Goal: Task Accomplishment & Management: Manage account settings

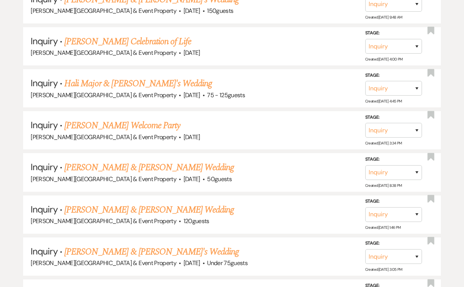
scroll to position [439, 0]
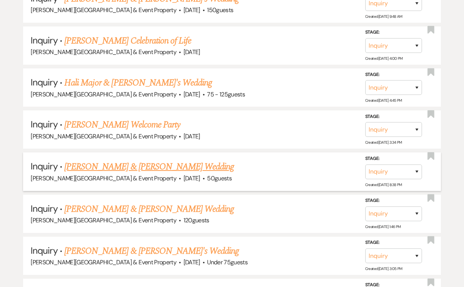
click at [160, 162] on link "[PERSON_NAME] & [PERSON_NAME] Wedding" at bounding box center [149, 167] width 170 height 14
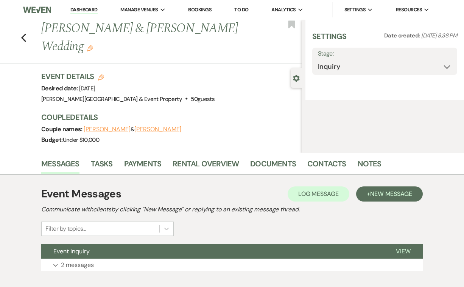
select select "5"
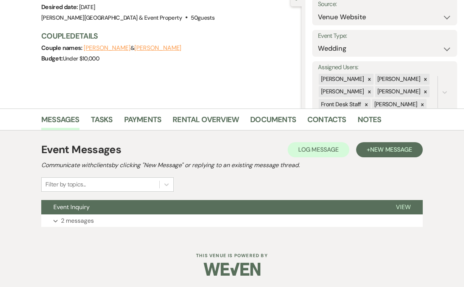
scroll to position [81, 0]
click at [78, 222] on p "2 messages" at bounding box center [77, 222] width 33 height 10
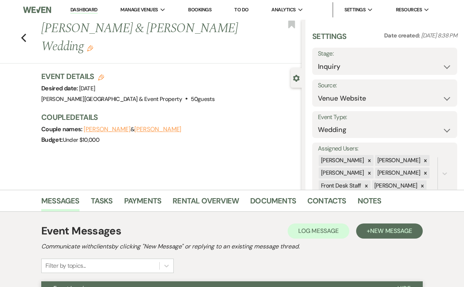
scroll to position [0, 0]
click at [25, 40] on use "button" at bounding box center [23, 38] width 5 height 8
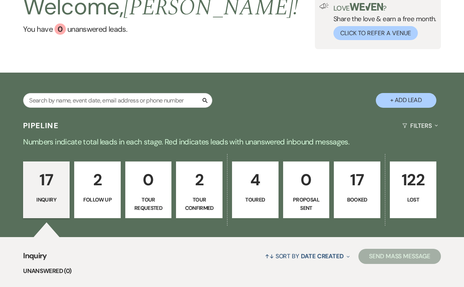
scroll to position [54, 0]
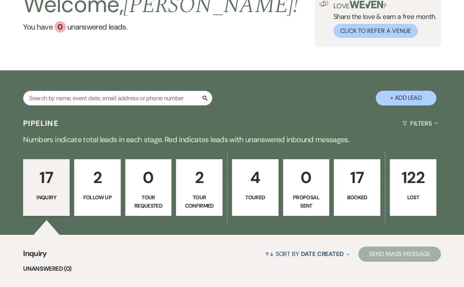
click at [406, 97] on button "+ Add Lead" at bounding box center [406, 98] width 61 height 15
select select "739"
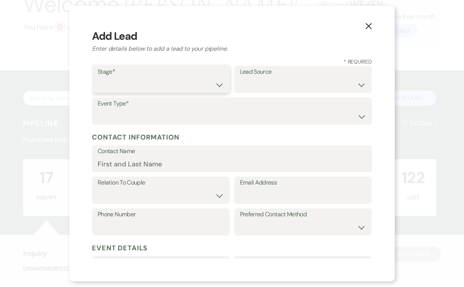
select select "1"
select select "14"
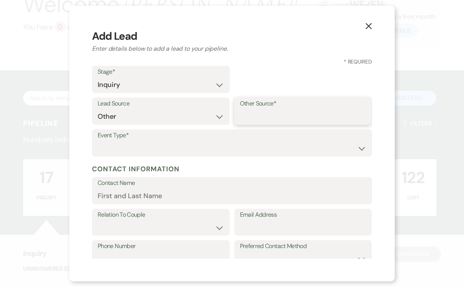
click at [270, 113] on input "Other Source*" at bounding box center [303, 116] width 126 height 15
type input "Has a cabin in [PERSON_NAME], has walked by"
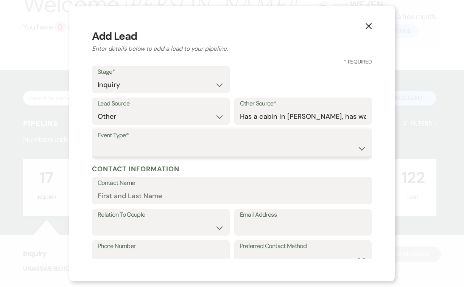
select select "1"
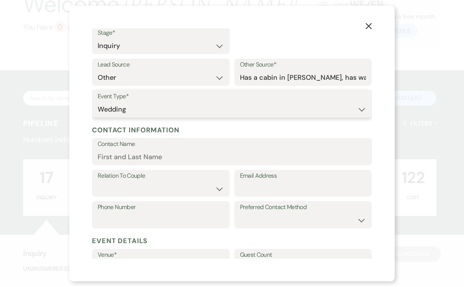
scroll to position [41, 0]
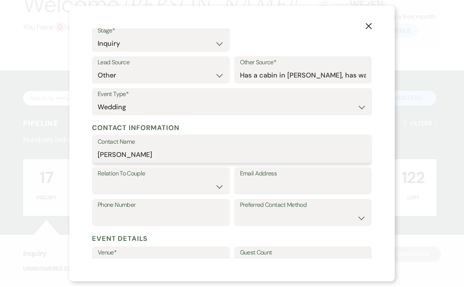
type input "J"
paste input "916 919-5695."
drag, startPoint x: 170, startPoint y: 153, endPoint x: 125, endPoint y: 151, distance: 44.7
click at [124, 152] on input "Jennifer916 919-5695." at bounding box center [232, 155] width 269 height 15
type input "Jennifer"
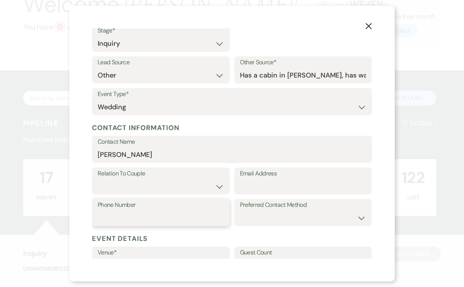
paste input "916 919-5695."
type input "916 919-5695."
select select "3"
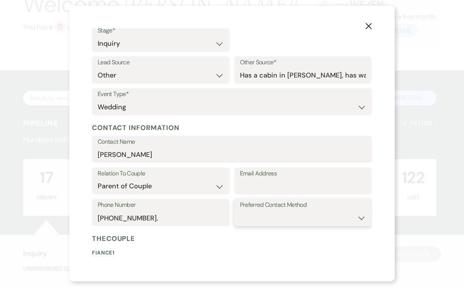
select select "phone"
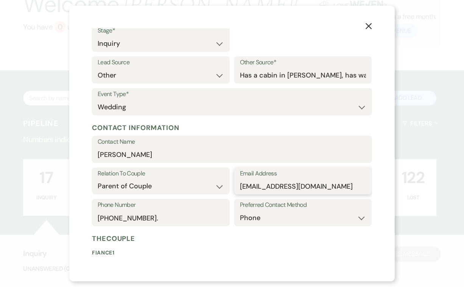
drag, startPoint x: 271, startPoint y: 186, endPoint x: 239, endPoint y: 184, distance: 31.8
click at [239, 184] on div "Email Address Hebatgine@gmail.com" at bounding box center [303, 181] width 138 height 27
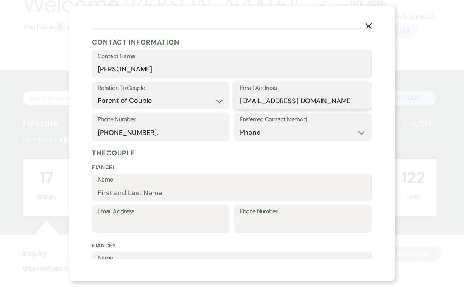
scroll to position [127, 0]
type input "Jenathome@gmail.com"
drag, startPoint x: 163, startPoint y: 188, endPoint x: 115, endPoint y: 187, distance: 48.1
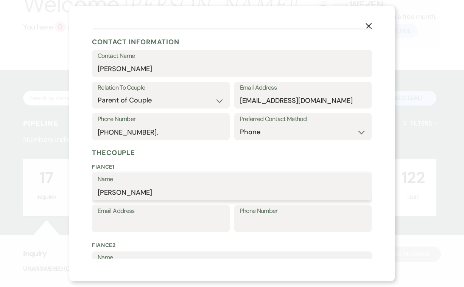
type input "[PERSON_NAME]"
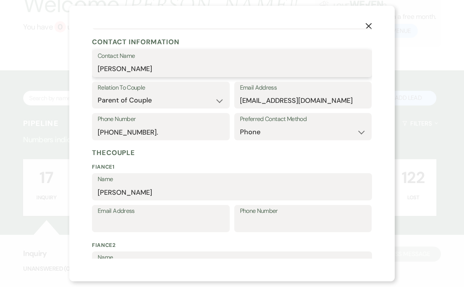
click at [139, 70] on input "Jennifer" at bounding box center [232, 69] width 269 height 15
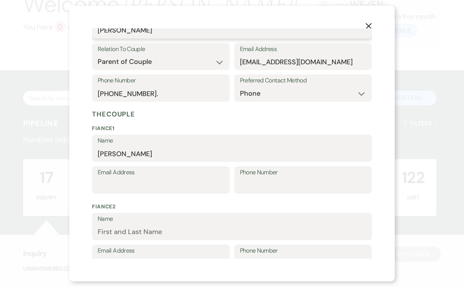
scroll to position [174, 0]
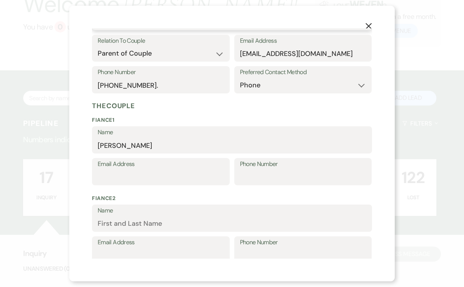
type input "[PERSON_NAME]"
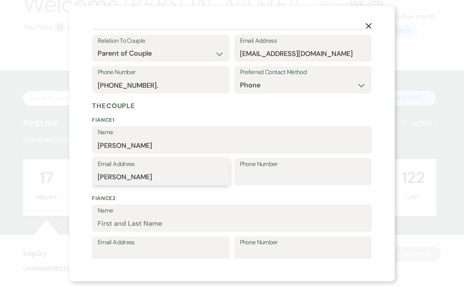
type input "J"
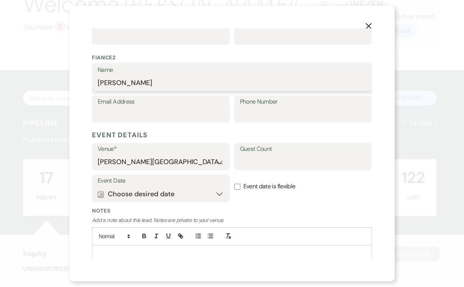
scroll to position [317, 0]
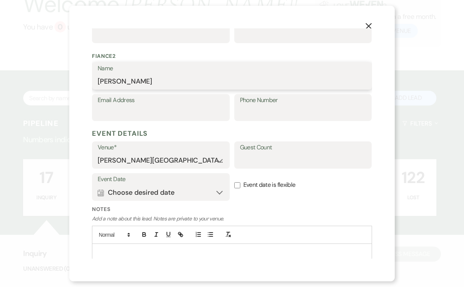
type input "[PERSON_NAME]"
click at [221, 190] on button "Calendar Choose desired date Expand" at bounding box center [161, 192] width 126 height 15
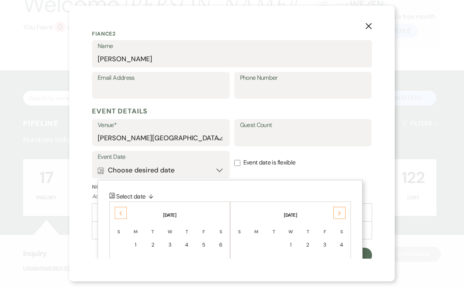
click at [339, 211] on use at bounding box center [339, 213] width 3 height 4
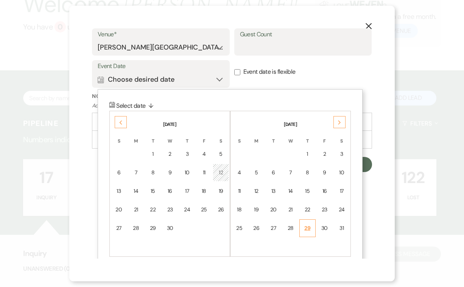
scroll to position [430, 0]
click at [325, 169] on div "9" at bounding box center [325, 173] width 7 height 8
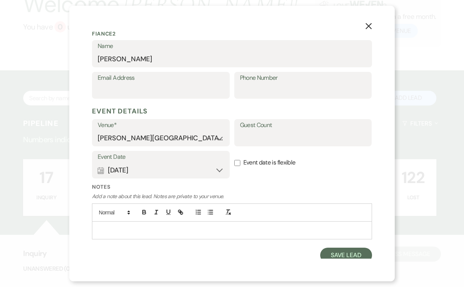
click at [218, 166] on button "Calendar Oct 09, 2026 Expand" at bounding box center [161, 170] width 126 height 15
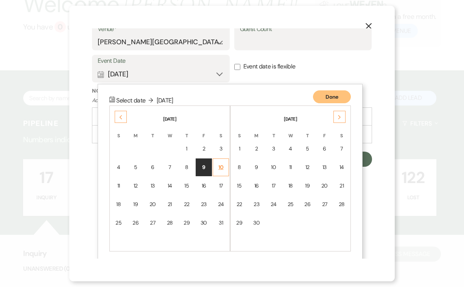
scroll to position [436, 0]
click at [221, 165] on div "10" at bounding box center [221, 167] width 6 height 8
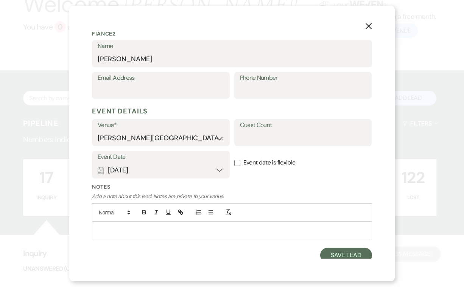
click at [173, 226] on p at bounding box center [232, 230] width 268 height 8
click at [195, 226] on p "Rehersal 10/9. Ceremony 10/10- checkout 1/11" at bounding box center [232, 230] width 268 height 8
click at [338, 249] on button "Save Lead" at bounding box center [346, 255] width 52 height 15
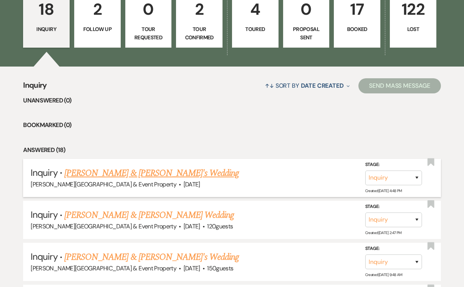
scroll to position [224, 0]
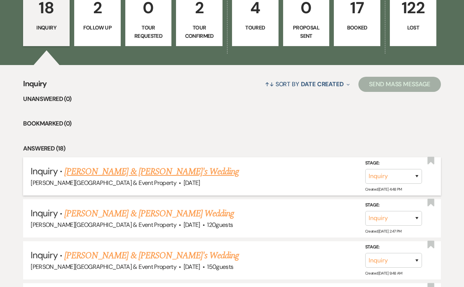
click at [176, 170] on link "[PERSON_NAME] & [PERSON_NAME]'s Wedding" at bounding box center [151, 172] width 175 height 14
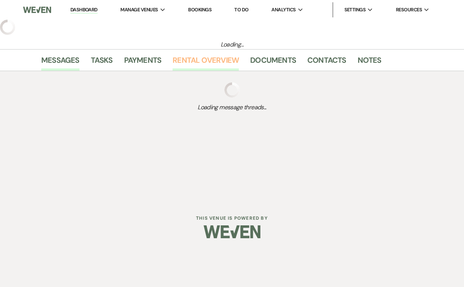
select select "14"
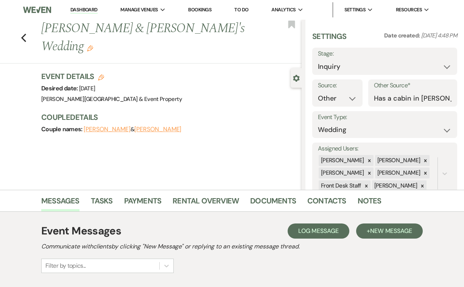
click at [322, 230] on span "Log Message" at bounding box center [318, 231] width 41 height 8
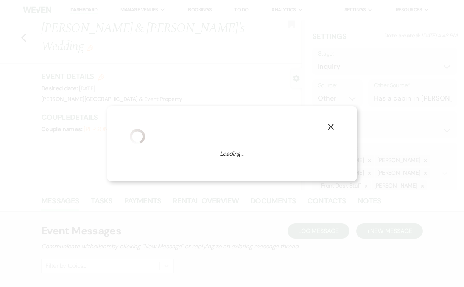
scroll to position [16, 0]
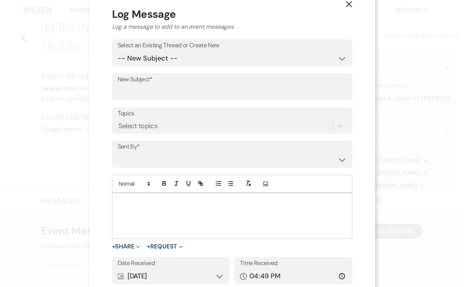
click at [346, 3] on icon "X" at bounding box center [349, 4] width 7 height 7
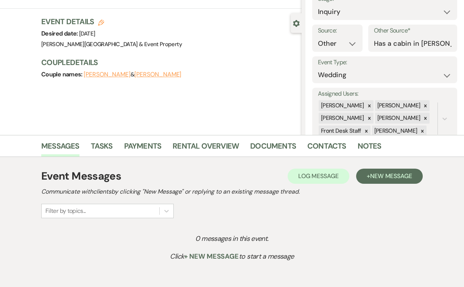
scroll to position [57, 0]
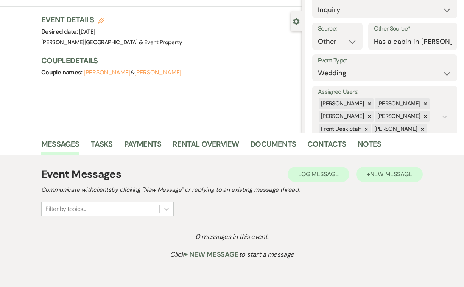
click at [380, 174] on span "New Message" at bounding box center [391, 174] width 42 height 8
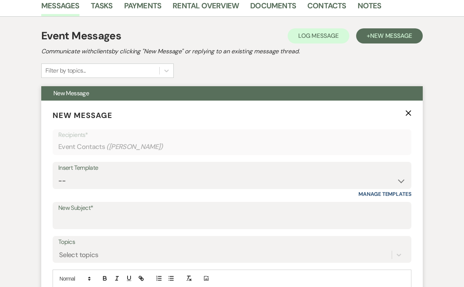
scroll to position [196, 0]
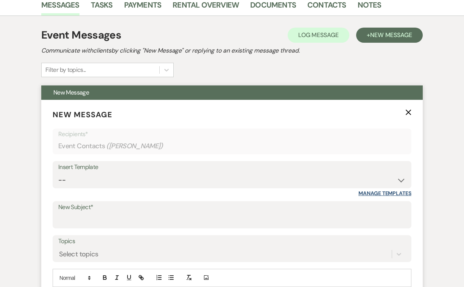
click at [401, 192] on link "Manage Templates" at bounding box center [385, 193] width 53 height 7
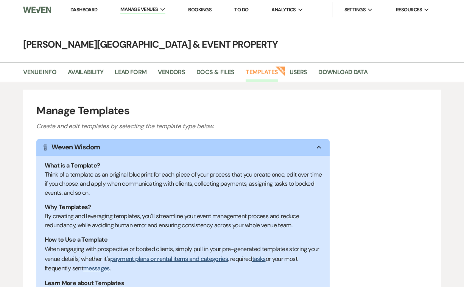
click at [80, 9] on link "Dashboard" at bounding box center [83, 9] width 27 height 6
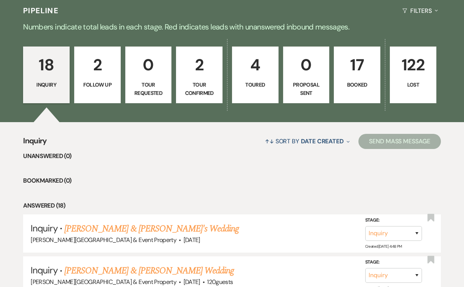
scroll to position [172, 0]
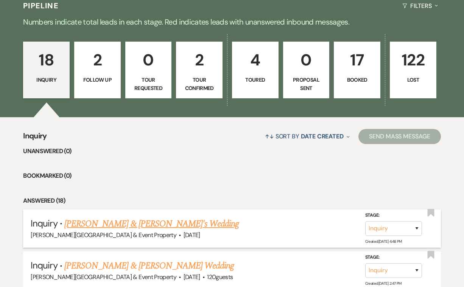
click at [89, 221] on link "[PERSON_NAME] & [PERSON_NAME]'s Wedding" at bounding box center [151, 224] width 175 height 14
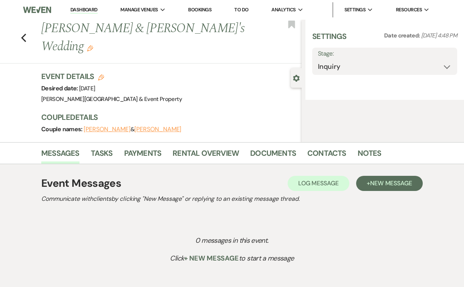
select select "14"
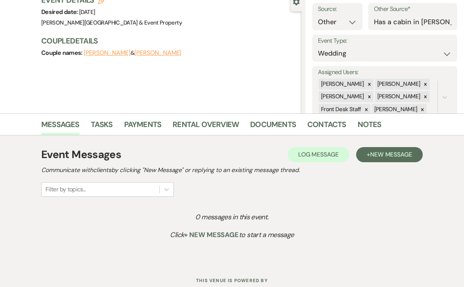
scroll to position [78, 0]
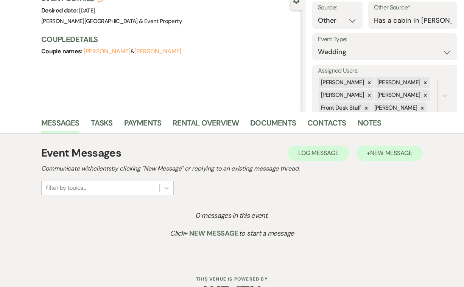
click at [381, 151] on span "New Message" at bounding box center [391, 153] width 42 height 8
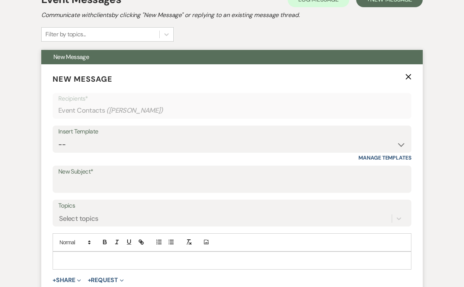
scroll to position [235, 0]
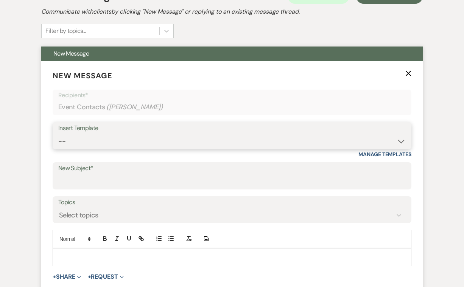
select select "2746"
type input "[PERSON_NAME] House Inn Wedding Inquiry"
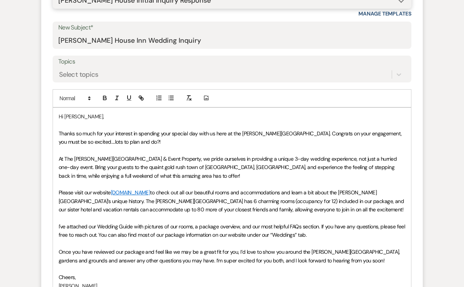
scroll to position [376, 0]
click at [214, 133] on span "Thanks so much for your interest in spending your special day with us here at t…" at bounding box center [231, 137] width 345 height 15
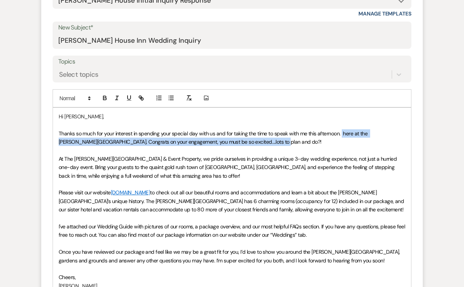
drag, startPoint x: 342, startPoint y: 131, endPoint x: 133, endPoint y: 144, distance: 209.8
click at [133, 144] on p "Thanks so much for your interest in spending your special day with us and for t…" at bounding box center [232, 138] width 347 height 17
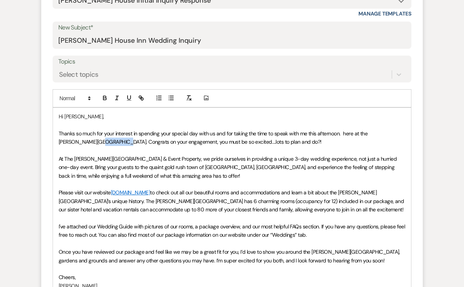
drag, startPoint x: 80, startPoint y: 142, endPoint x: 65, endPoint y: 140, distance: 15.4
click at [64, 140] on span "Thanks so much for your interest in spending your special day with us and for t…" at bounding box center [214, 137] width 311 height 15
click at [66, 140] on span "Thanks so much for your interest in spending your special day with us and for t…" at bounding box center [214, 137] width 311 height 15
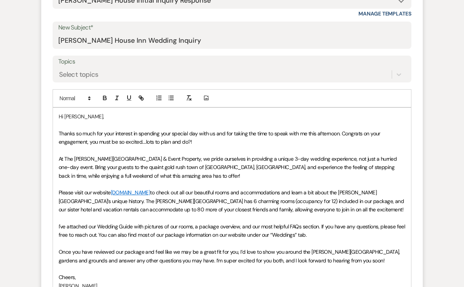
scroll to position [376, 0]
click at [384, 132] on p "Thanks so much for your interest in spending your special day with us and for t…" at bounding box center [232, 137] width 347 height 17
drag, startPoint x: 142, startPoint y: 139, endPoint x: 197, endPoint y: 140, distance: 54.5
click at [197, 140] on p "Thanks so much for your interest in spending your special day with us and for t…" at bounding box center [232, 137] width 347 height 17
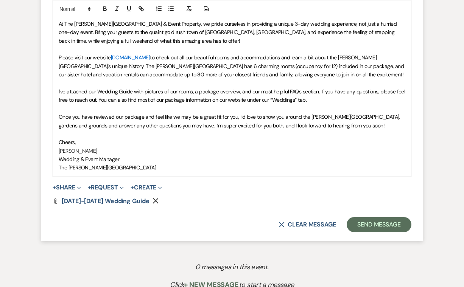
scroll to position [516, 0]
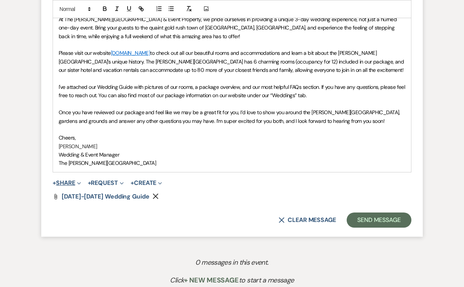
click at [76, 180] on button "+ Share Expand" at bounding box center [67, 183] width 28 height 6
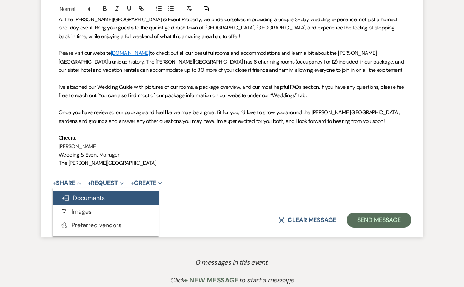
click at [81, 194] on span "Doc Upload Documents" at bounding box center [83, 198] width 43 height 8
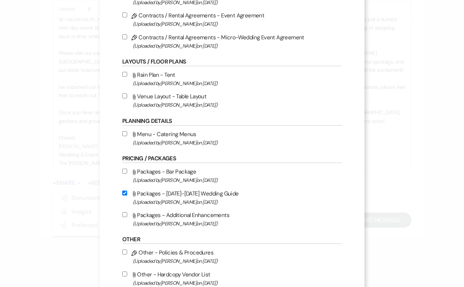
scroll to position [84, 0]
click at [122, 135] on input "Attach File Menu - Catering Menus (Uploaded by [PERSON_NAME] on [DATE] )" at bounding box center [124, 133] width 5 height 5
checkbox input "true"
click at [124, 173] on input "Attach File Packages - Bar Package (Uploaded by [PERSON_NAME] on [DATE] )" at bounding box center [124, 171] width 5 height 5
checkbox input "true"
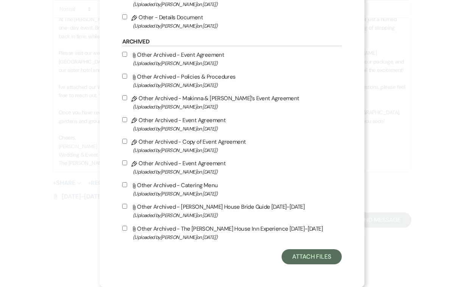
scroll to position [376, 0]
click at [308, 256] on button "Attach Files" at bounding box center [312, 257] width 60 height 15
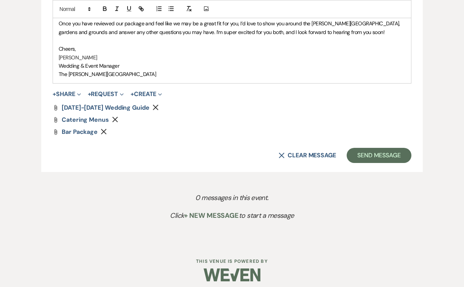
scroll to position [604, 0]
click at [366, 151] on button "Send Message" at bounding box center [379, 155] width 65 height 15
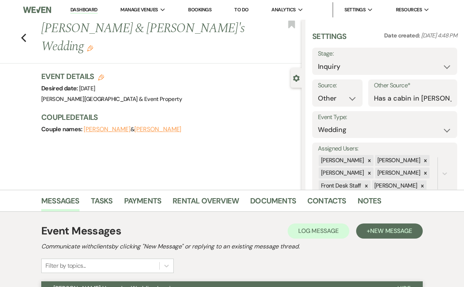
scroll to position [0, 0]
click at [93, 45] on icon "Edit" at bounding box center [90, 48] width 6 height 6
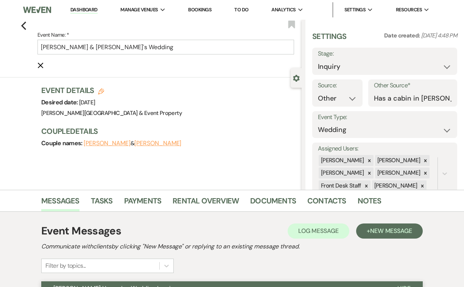
click at [40, 66] on use "button" at bounding box center [41, 66] width 6 height 6
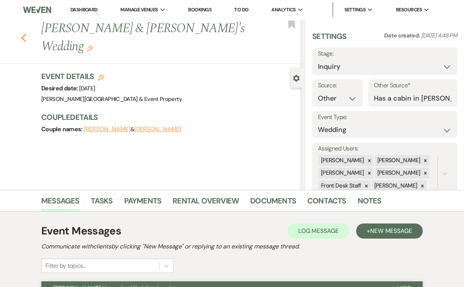
click at [23, 34] on use "button" at bounding box center [23, 38] width 5 height 8
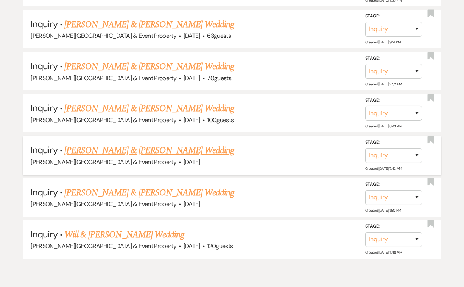
scroll to position [876, 0]
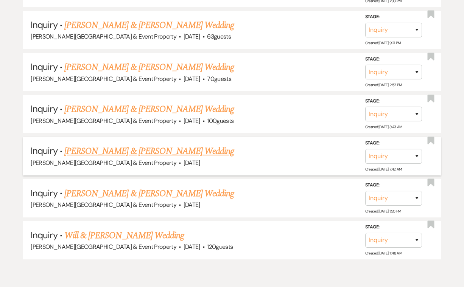
click at [162, 145] on link "[PERSON_NAME] & [PERSON_NAME] Wedding" at bounding box center [149, 152] width 170 height 14
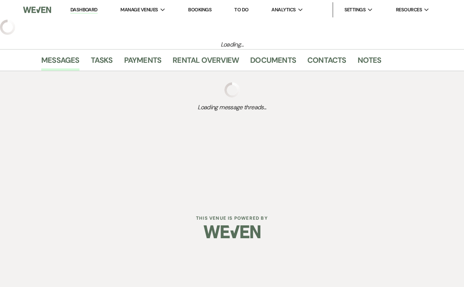
select select "5"
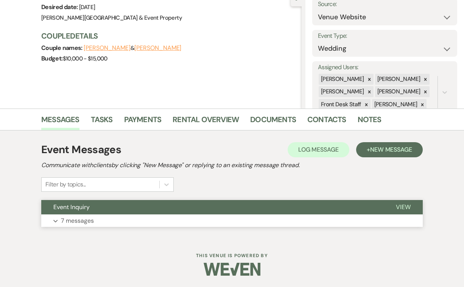
scroll to position [81, 0]
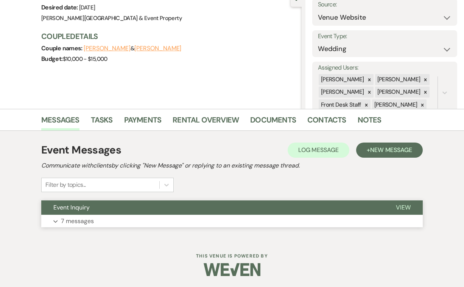
click at [74, 217] on p "7 messages" at bounding box center [77, 222] width 33 height 10
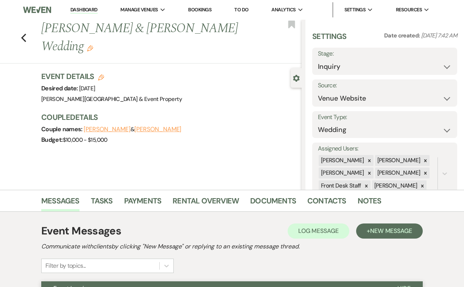
scroll to position [0, 0]
click at [23, 34] on use "button" at bounding box center [23, 38] width 5 height 8
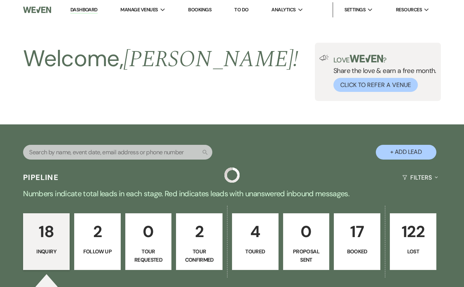
scroll to position [876, 0]
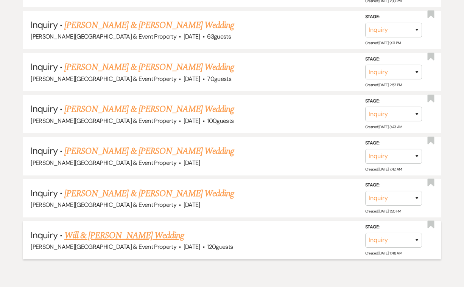
click at [161, 229] on link "Will & [PERSON_NAME] Wedding" at bounding box center [124, 236] width 120 height 14
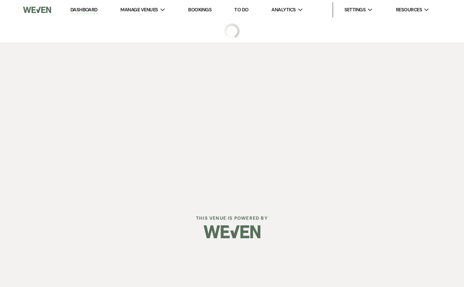
select select "5"
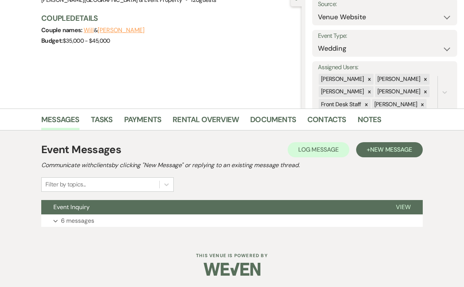
scroll to position [81, 0]
click at [90, 221] on p "6 messages" at bounding box center [77, 222] width 33 height 10
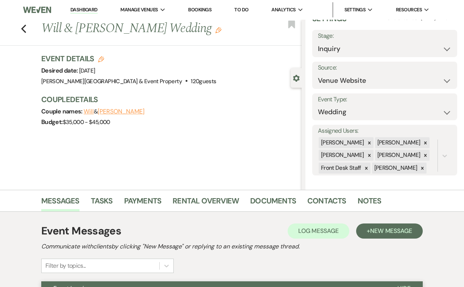
scroll to position [17, 0]
select select "8"
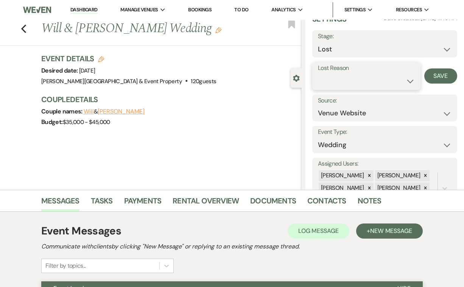
select select "5"
click at [440, 75] on button "Save" at bounding box center [441, 76] width 33 height 15
click at [24, 30] on use "button" at bounding box center [23, 29] width 5 height 8
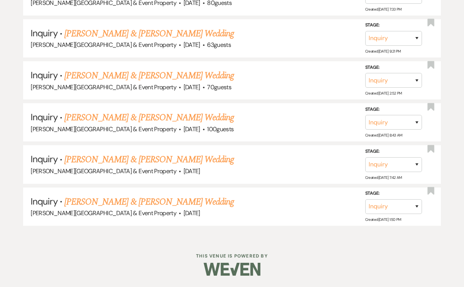
scroll to position [853, 0]
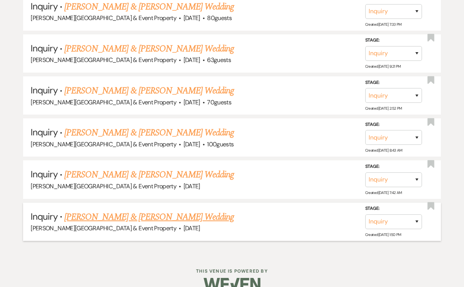
click at [167, 211] on link "[PERSON_NAME] & [PERSON_NAME] Wedding" at bounding box center [149, 218] width 170 height 14
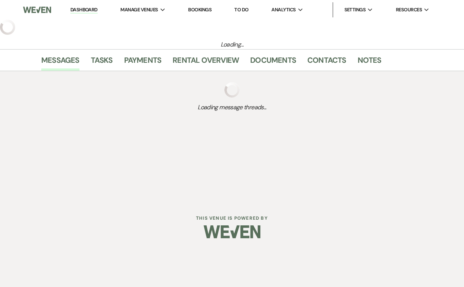
select select "5"
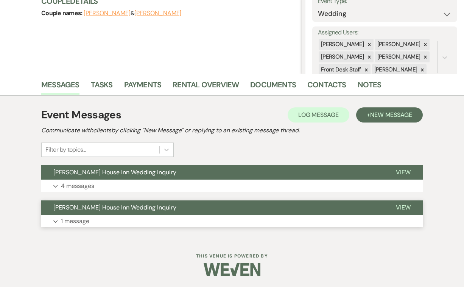
scroll to position [116, 0]
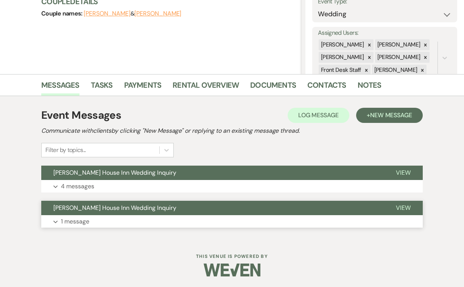
click at [78, 222] on p "1 message" at bounding box center [75, 222] width 28 height 10
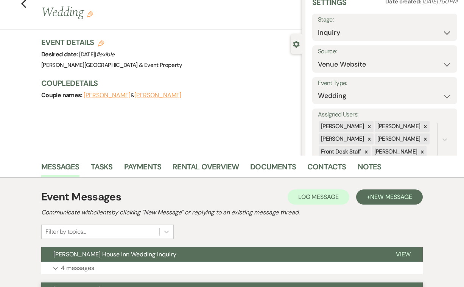
scroll to position [48, 0]
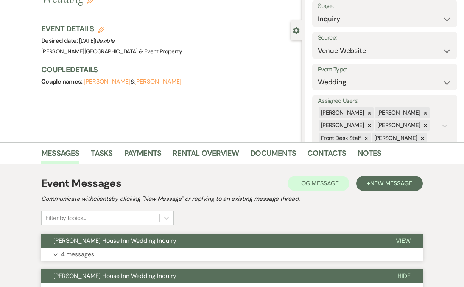
click at [86, 258] on p "4 messages" at bounding box center [77, 255] width 33 height 10
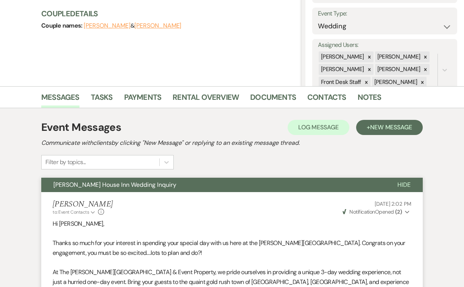
scroll to position [97, 0]
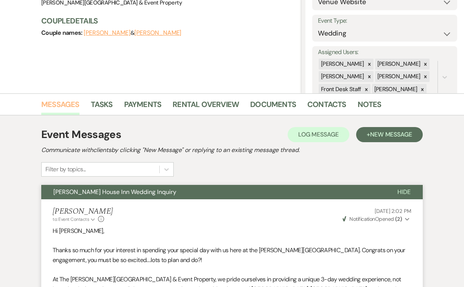
click at [57, 104] on link "Messages" at bounding box center [60, 106] width 38 height 17
click at [64, 105] on link "Messages" at bounding box center [60, 106] width 38 height 17
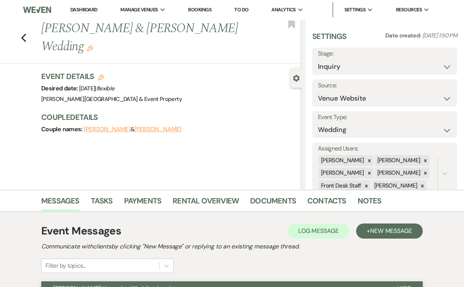
scroll to position [0, 0]
click at [83, 11] on link "Dashboard" at bounding box center [83, 9] width 27 height 7
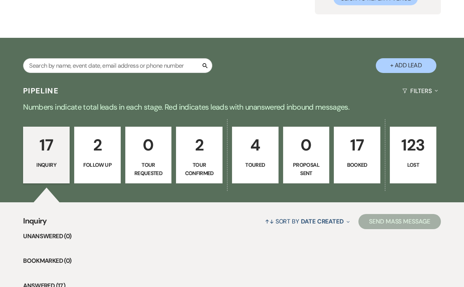
scroll to position [90, 0]
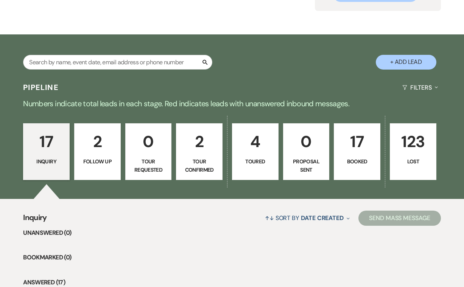
click at [95, 146] on p "2" at bounding box center [97, 141] width 37 height 25
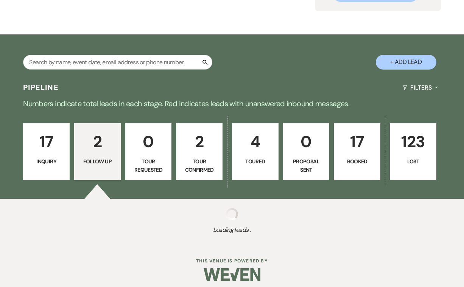
select select "9"
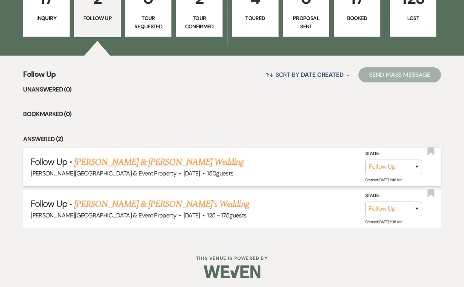
scroll to position [233, 0]
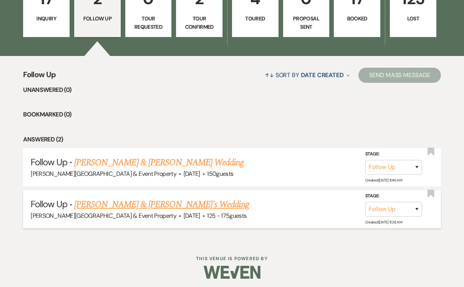
click at [127, 203] on link "[PERSON_NAME] & [PERSON_NAME]'s Wedding" at bounding box center [161, 205] width 175 height 14
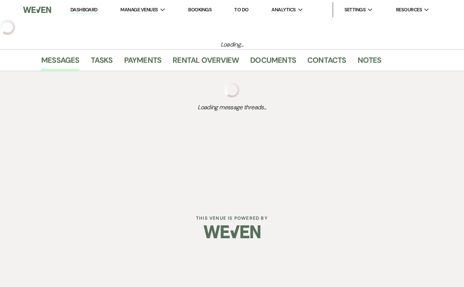
select select "9"
select select "3"
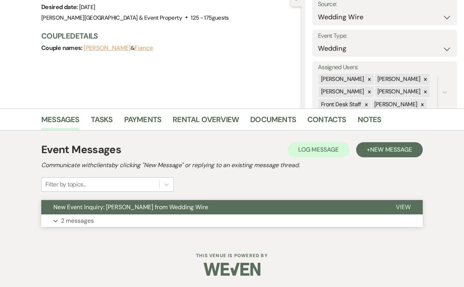
scroll to position [81, 0]
click at [89, 220] on p "2 messages" at bounding box center [77, 222] width 33 height 10
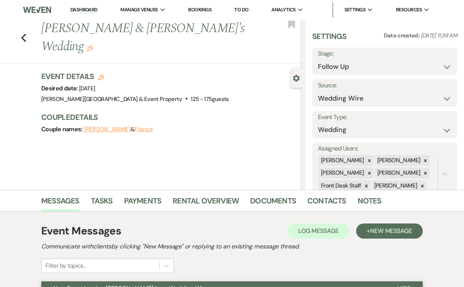
scroll to position [0, 0]
